Goal: Find specific page/section: Find specific page/section

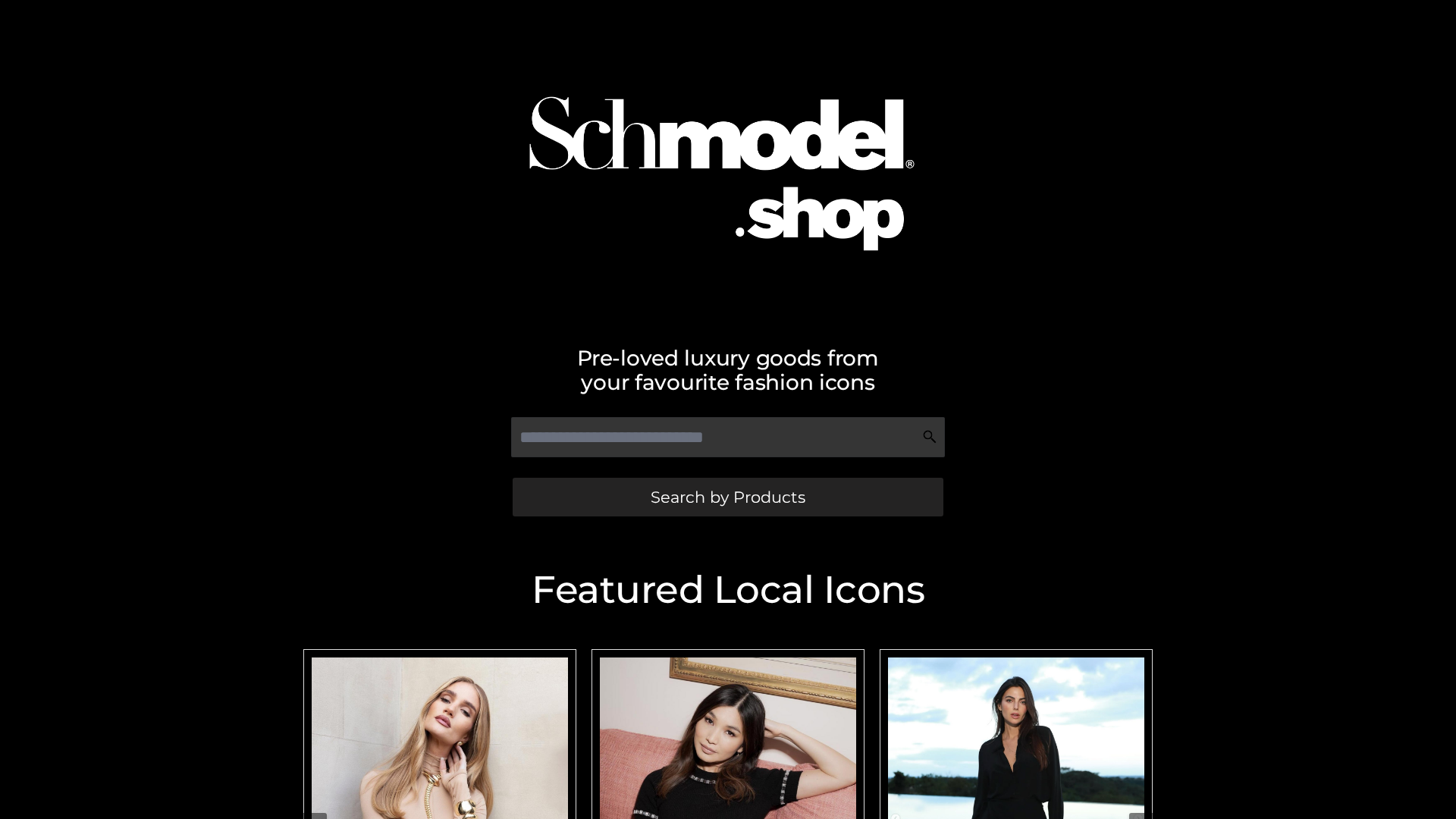
click at [728, 496] on span "Search by Products" at bounding box center [728, 496] width 154 height 16
